Goal: Task Accomplishment & Management: Complete application form

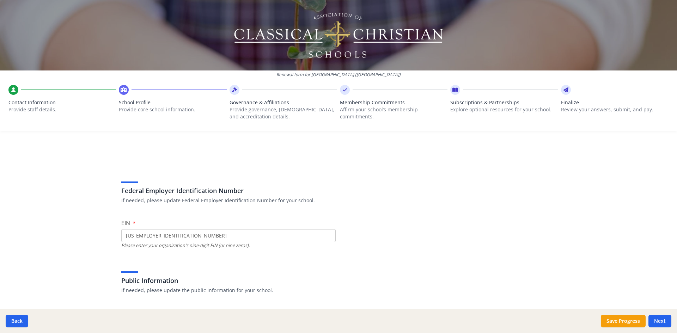
scroll to position [85, 0]
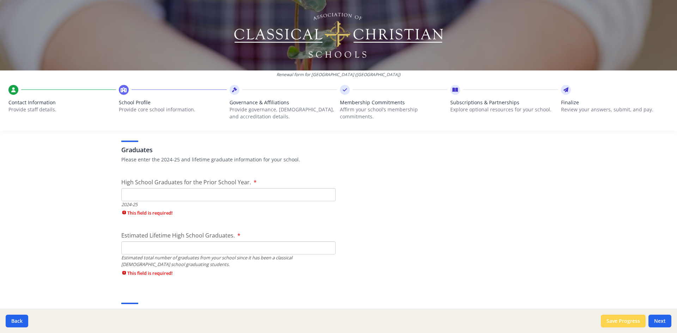
click at [628, 325] on button "Save Progress" at bounding box center [622, 321] width 45 height 13
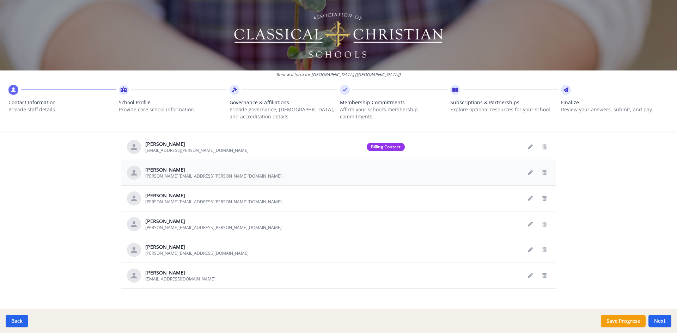
scroll to position [356, 0]
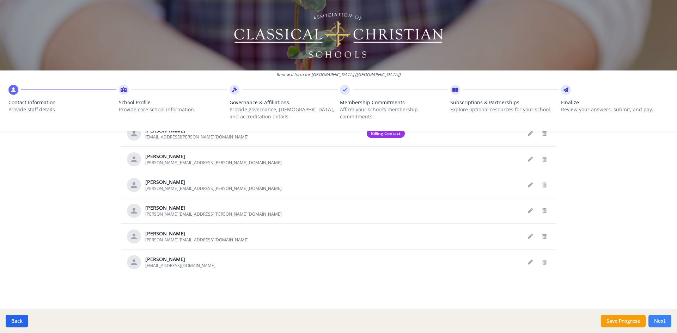
click at [663, 318] on button "Next" at bounding box center [659, 321] width 23 height 13
type input "[PHONE_NUMBER]"
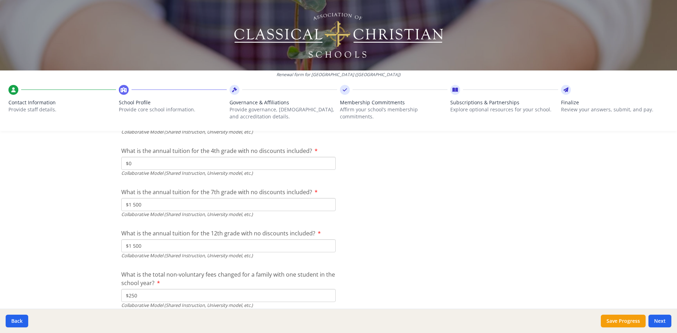
scroll to position [2368, 0]
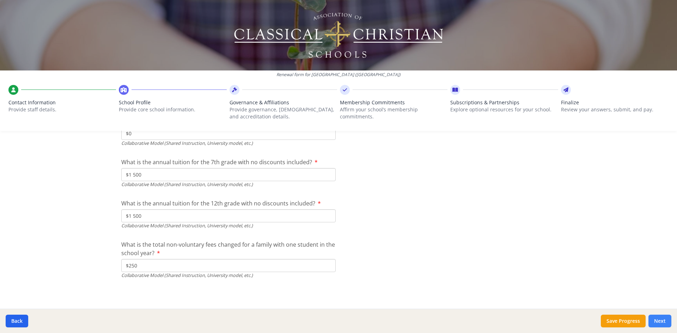
click at [665, 324] on button "Next" at bounding box center [659, 321] width 23 height 13
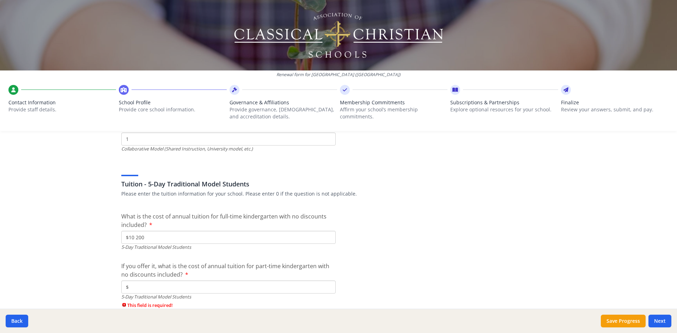
scroll to position [1993, 0]
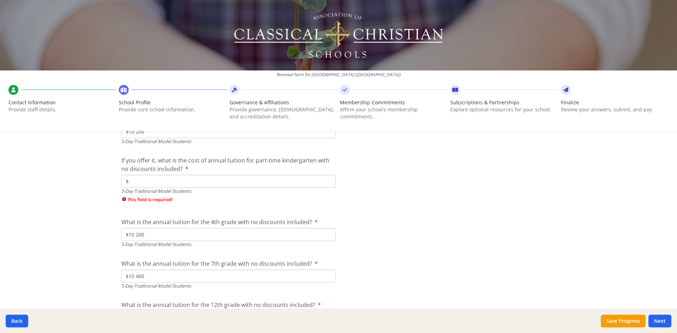
click at [181, 185] on input "$" at bounding box center [228, 181] width 214 height 13
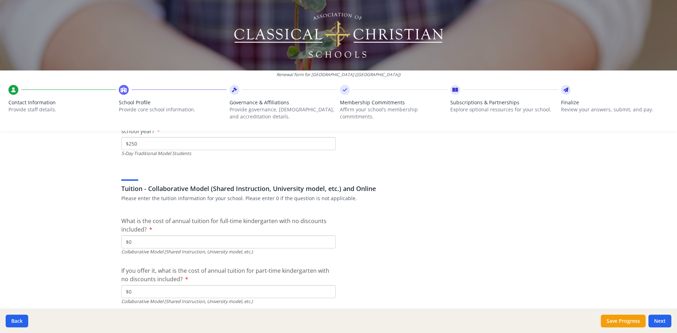
scroll to position [2403, 0]
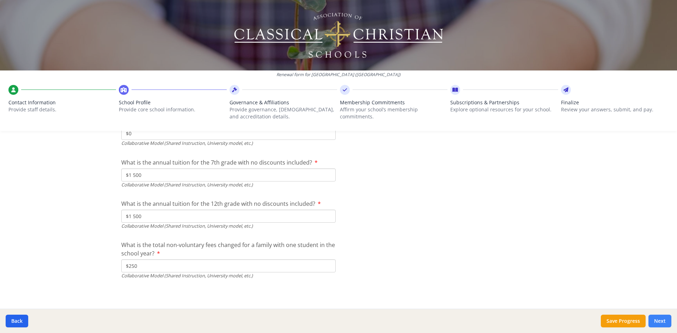
type input "$0"
click at [663, 321] on button "Next" at bounding box center [659, 321] width 23 height 13
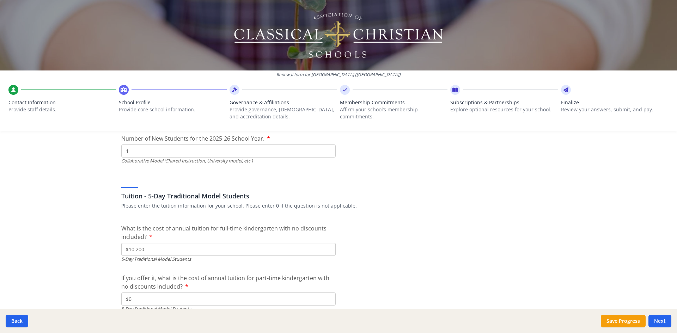
scroll to position [1769, 0]
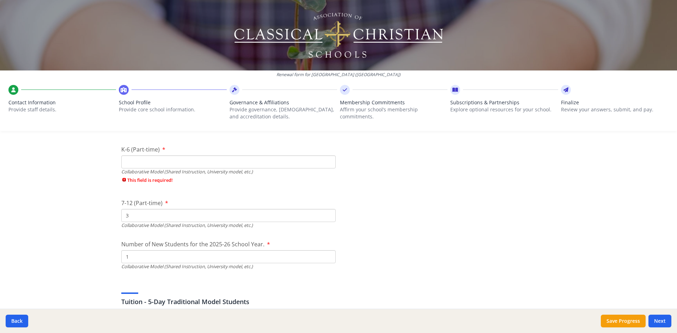
click at [153, 159] on input "K-6 (Part-time)" at bounding box center [228, 161] width 214 height 13
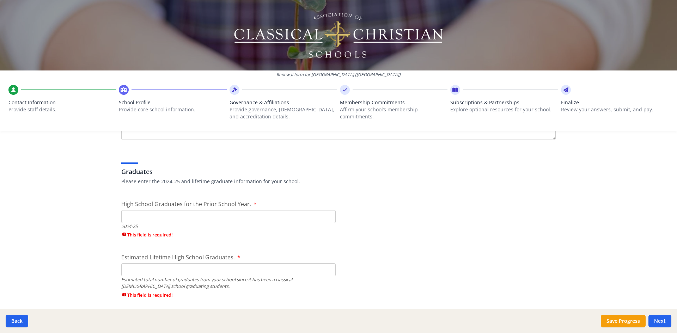
scroll to position [1029, 0]
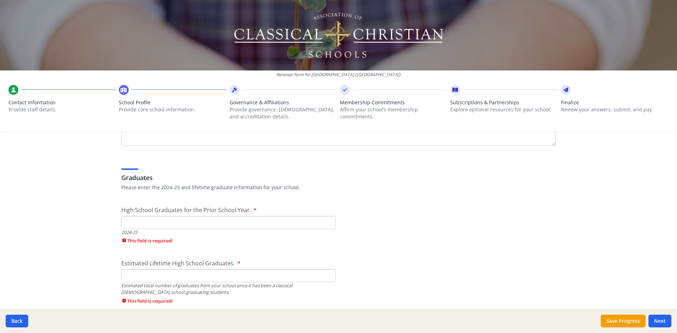
type input "2"
click at [199, 220] on input "High School Graduates for the Prior School Year." at bounding box center [228, 222] width 214 height 13
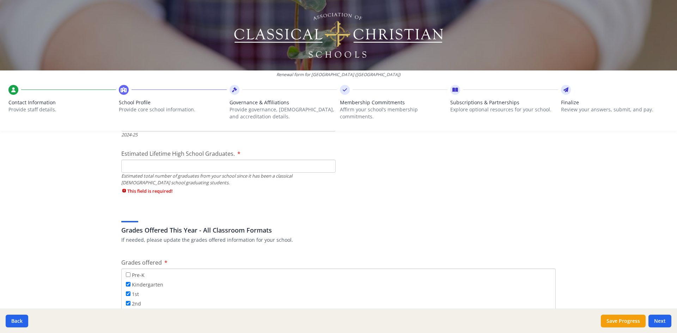
scroll to position [1135, 0]
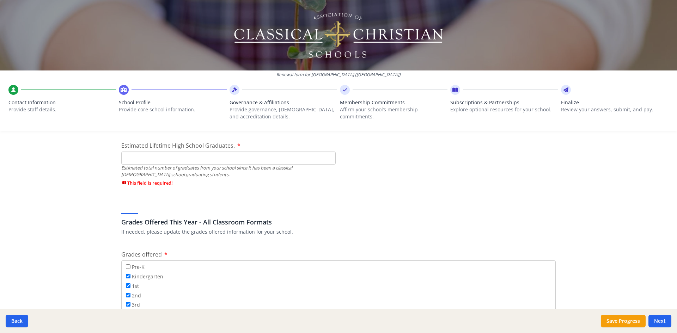
type input "5"
click at [158, 158] on input "Estimated Lifetime High School Graduates." at bounding box center [228, 158] width 214 height 13
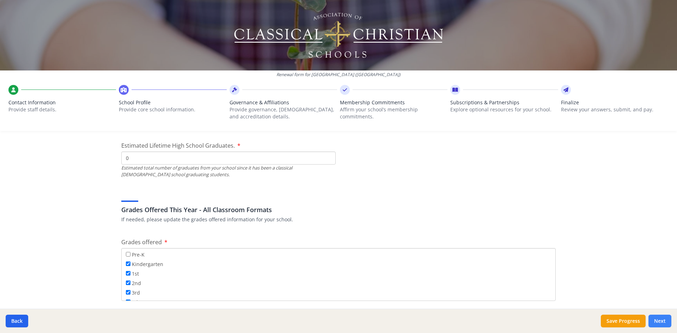
type input "0"
click at [660, 320] on button "Next" at bounding box center [659, 321] width 23 height 13
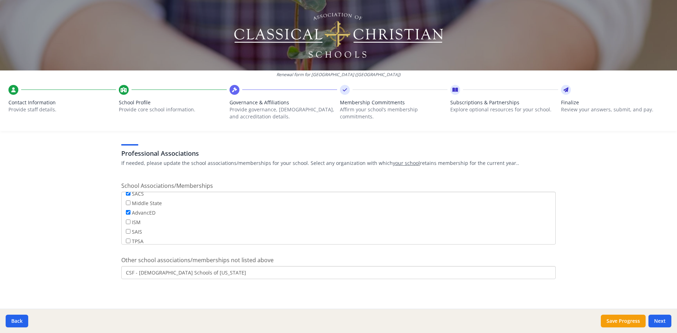
scroll to position [57, 0]
click at [661, 323] on button "Next" at bounding box center [659, 321] width 23 height 13
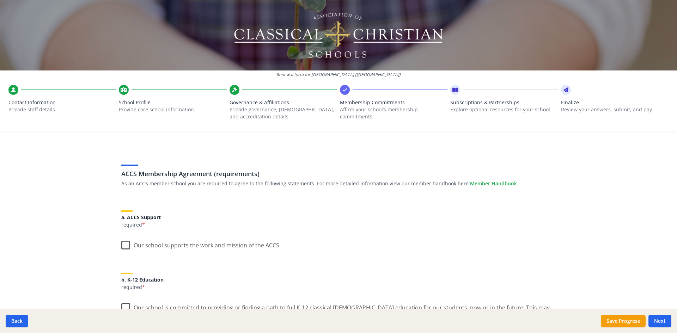
scroll to position [0, 0]
